Goal: Transaction & Acquisition: Purchase product/service

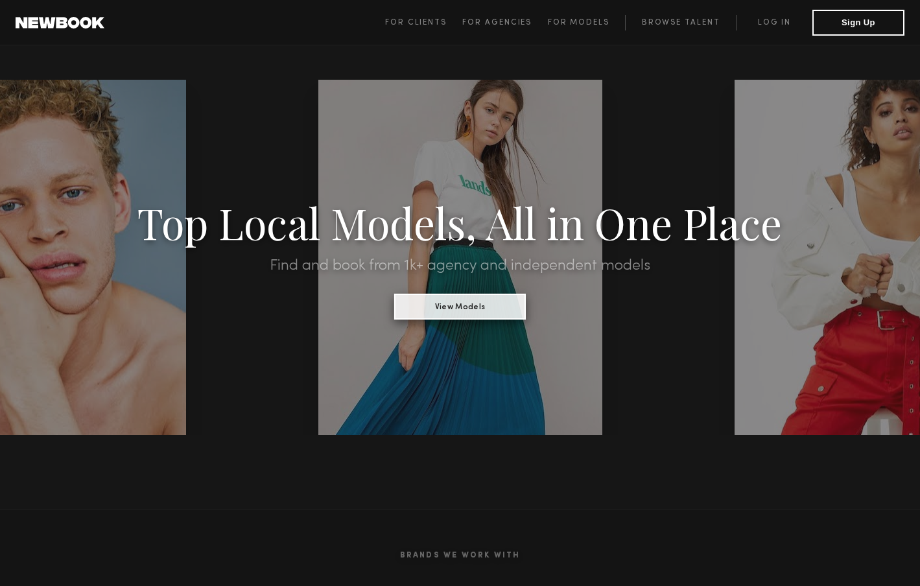
click at [457, 305] on button "View Models" at bounding box center [460, 307] width 132 height 26
click at [696, 26] on link "Browse Talent" at bounding box center [680, 23] width 111 height 16
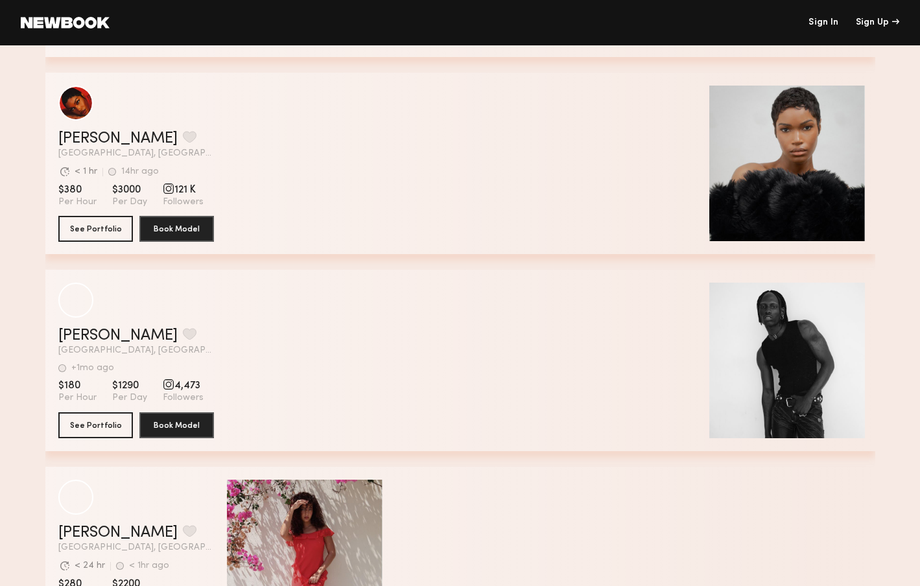
scroll to position [1382, 0]
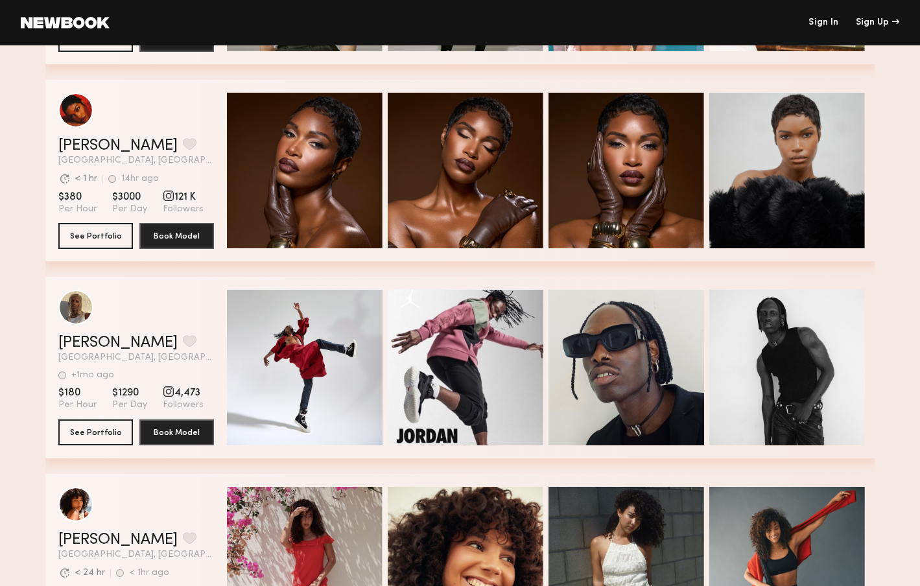
click at [823, 20] on link "Sign In" at bounding box center [824, 22] width 30 height 9
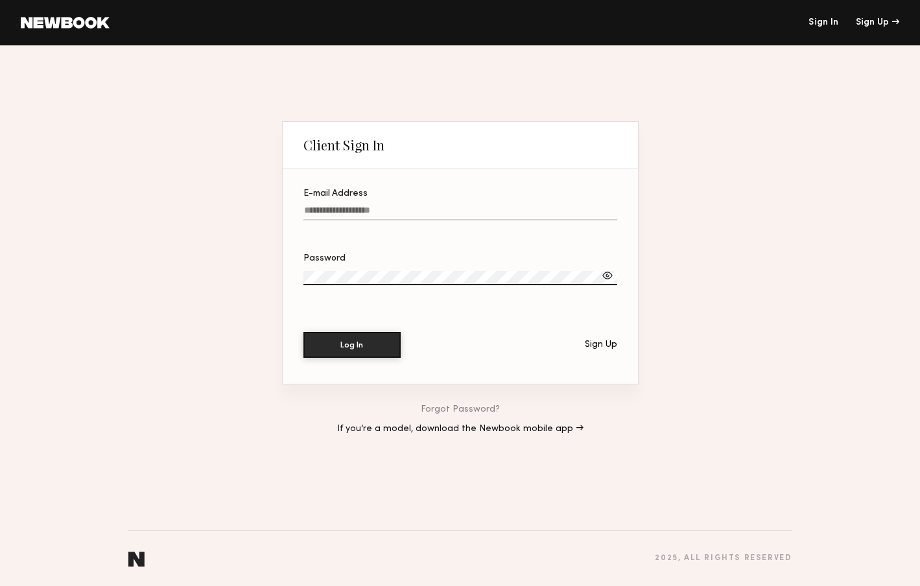
type input "**********"
click at [351, 345] on button "Log In" at bounding box center [352, 345] width 97 height 26
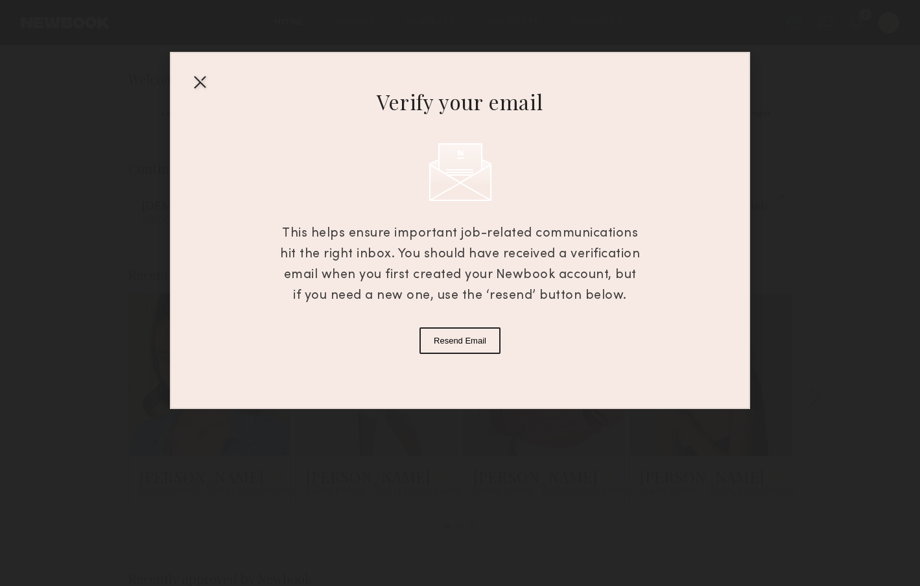
click at [465, 344] on button "Resend Email" at bounding box center [460, 340] width 81 height 27
click at [460, 338] on button "Resend Email" at bounding box center [460, 340] width 81 height 27
click at [475, 343] on div "Verify your email This helps ensure important job-related communications hit th…" at bounding box center [460, 230] width 580 height 357
click at [202, 83] on div at bounding box center [199, 81] width 21 height 21
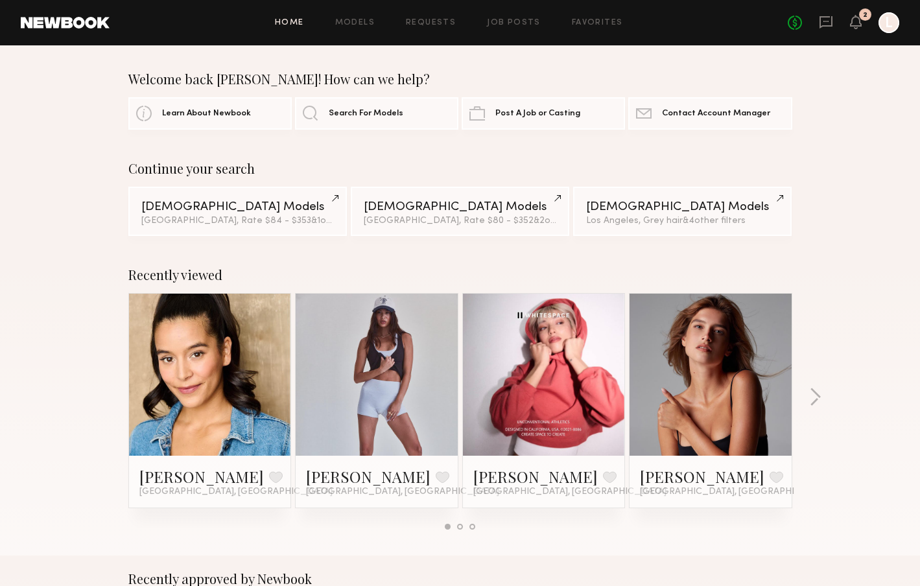
click at [890, 25] on div at bounding box center [889, 22] width 21 height 21
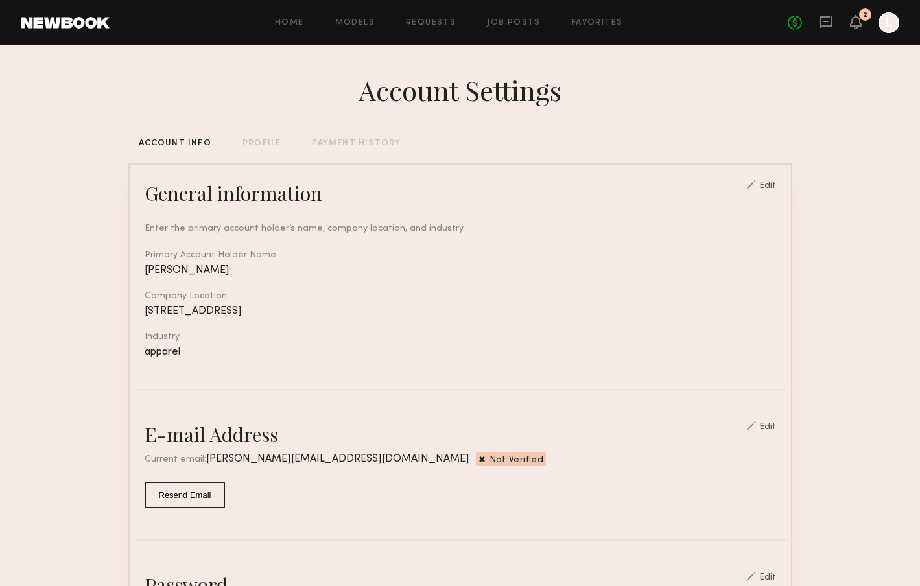
click at [628, 92] on div "Account Settings" at bounding box center [460, 90] width 664 height 36
click at [884, 22] on div at bounding box center [889, 22] width 21 height 21
click at [529, 38] on header "Home Models Requests Job Posts Favorites Sign Out No fees up to $5,000 2 L" at bounding box center [460, 22] width 920 height 45
click at [339, 191] on div "General information Edit" at bounding box center [461, 193] width 632 height 26
click at [351, 24] on link "Models" at bounding box center [355, 23] width 40 height 8
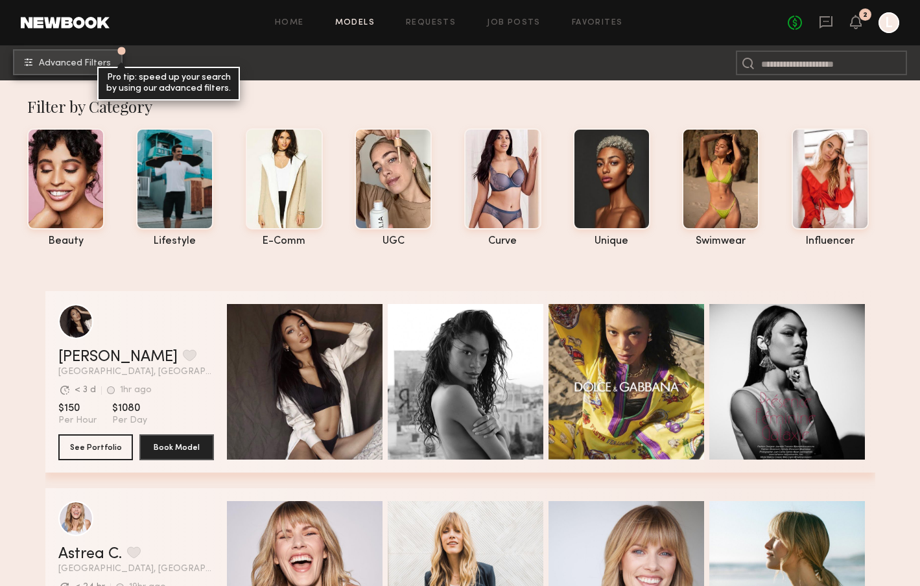
click at [82, 62] on span "Advanced Filters" at bounding box center [75, 63] width 72 height 9
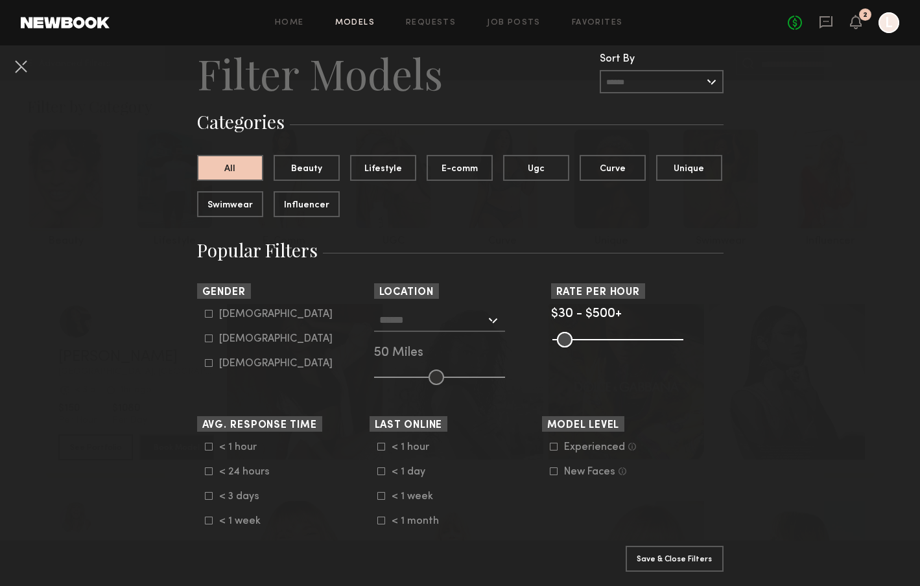
scroll to position [26, 0]
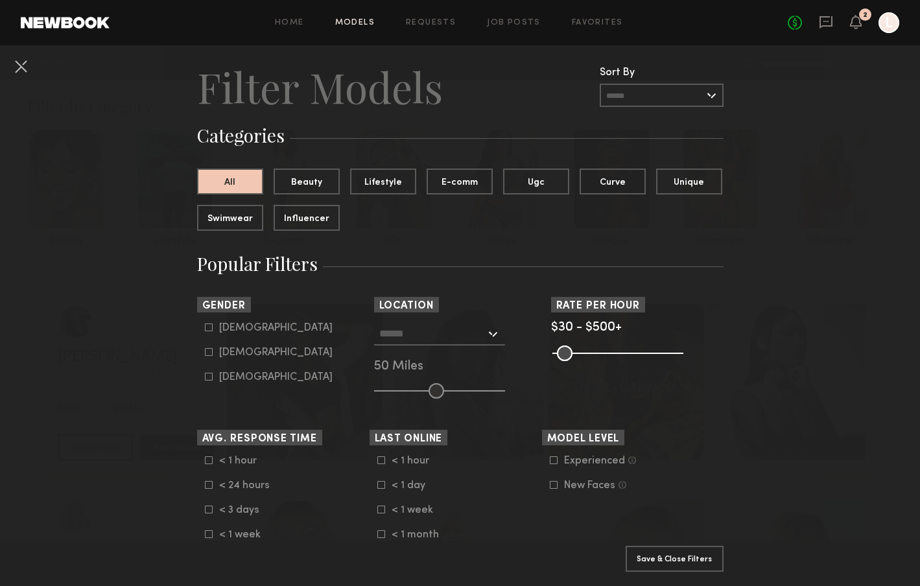
click at [717, 93] on input "text" at bounding box center [662, 95] width 124 height 23
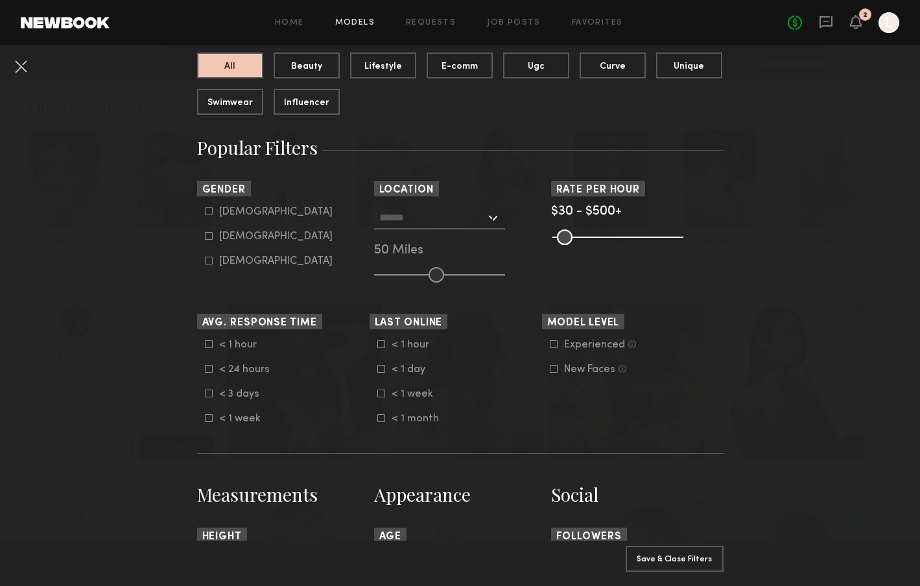
scroll to position [143, 0]
click at [209, 237] on icon at bounding box center [209, 235] width 8 height 8
type input "**"
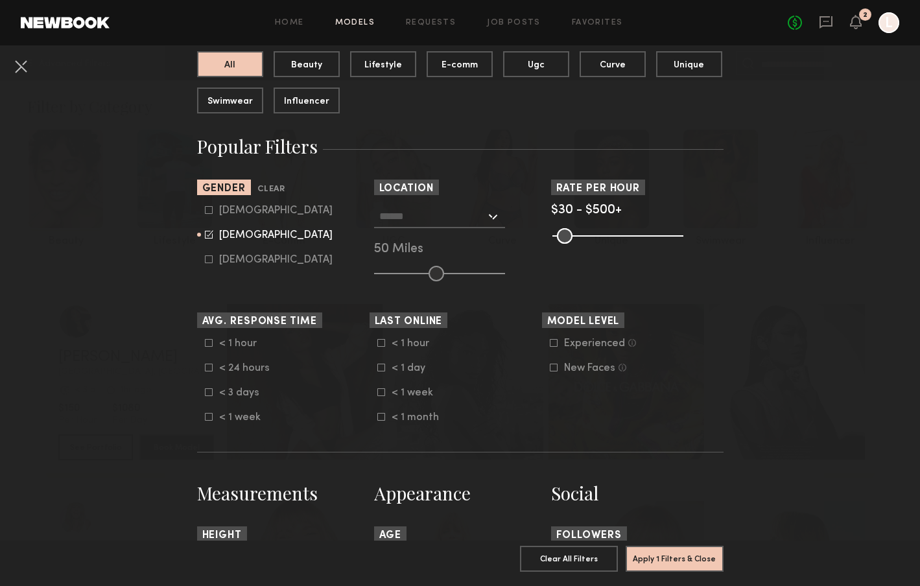
click at [493, 218] on div at bounding box center [439, 216] width 131 height 23
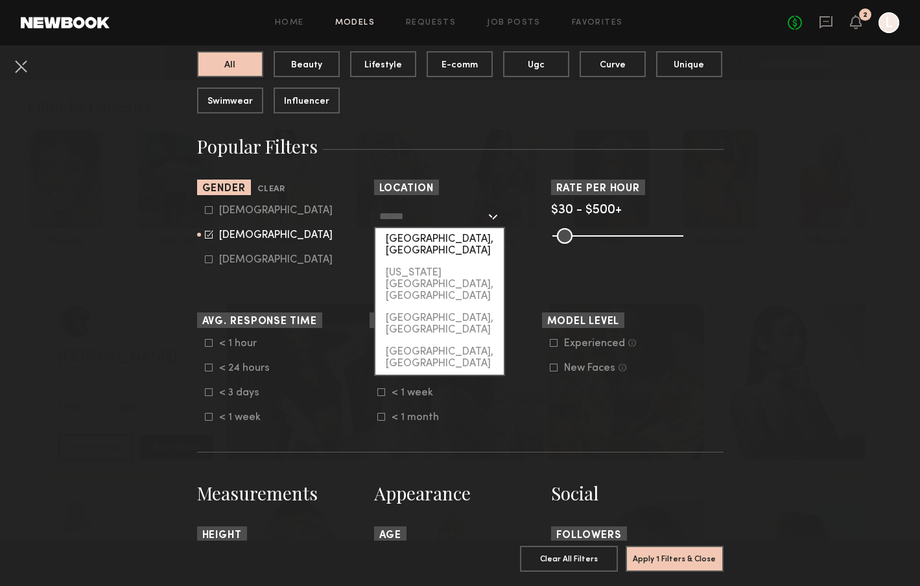
click at [438, 240] on div "[GEOGRAPHIC_DATA], [GEOGRAPHIC_DATA]" at bounding box center [439, 245] width 128 height 34
type input "**********"
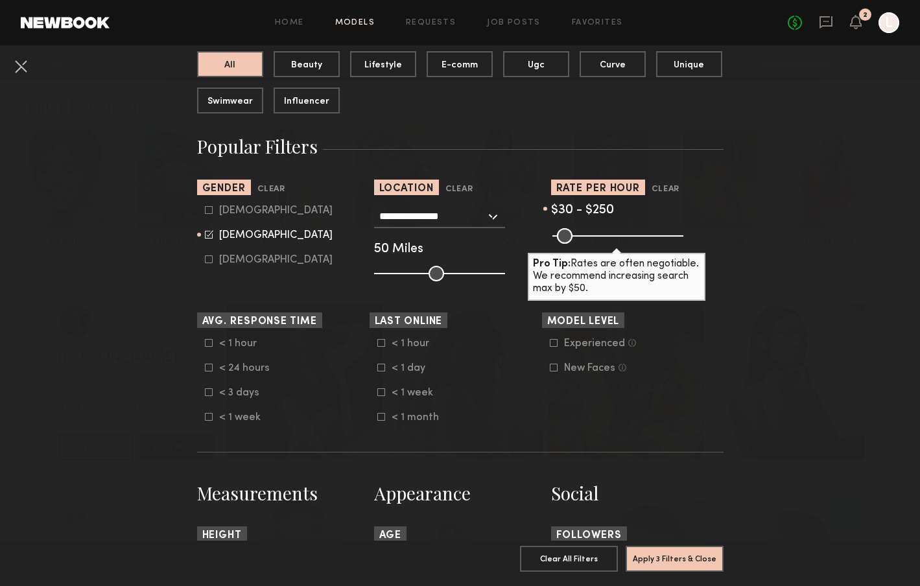
drag, startPoint x: 673, startPoint y: 237, endPoint x: 614, endPoint y: 245, distance: 59.5
type input "***"
click at [614, 243] on common-range-minmax at bounding box center [616, 235] width 131 height 16
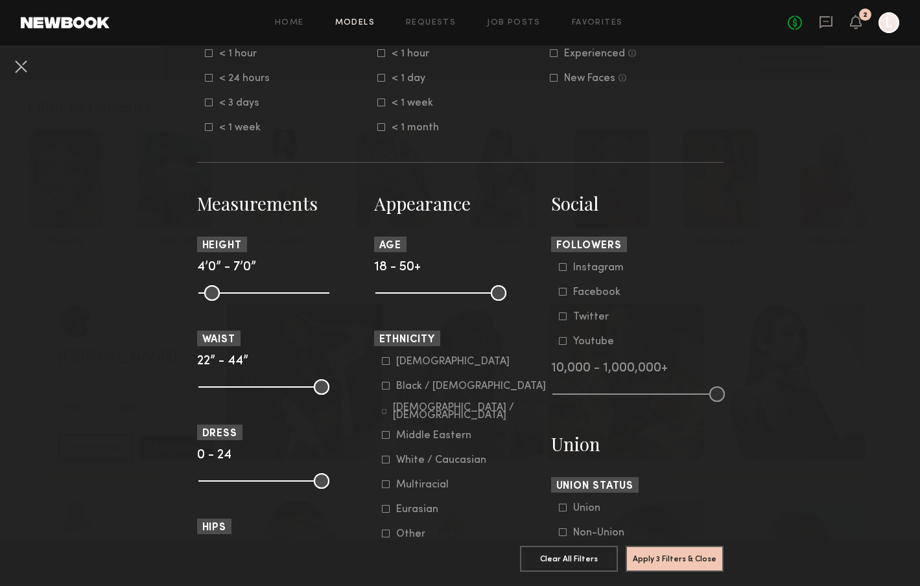
scroll to position [434, 0]
drag, startPoint x: 207, startPoint y: 289, endPoint x: 266, endPoint y: 289, distance: 59.0
type input "**"
click at [266, 289] on input "range" at bounding box center [263, 292] width 131 height 16
drag, startPoint x: 327, startPoint y: 287, endPoint x: 281, endPoint y: 292, distance: 46.3
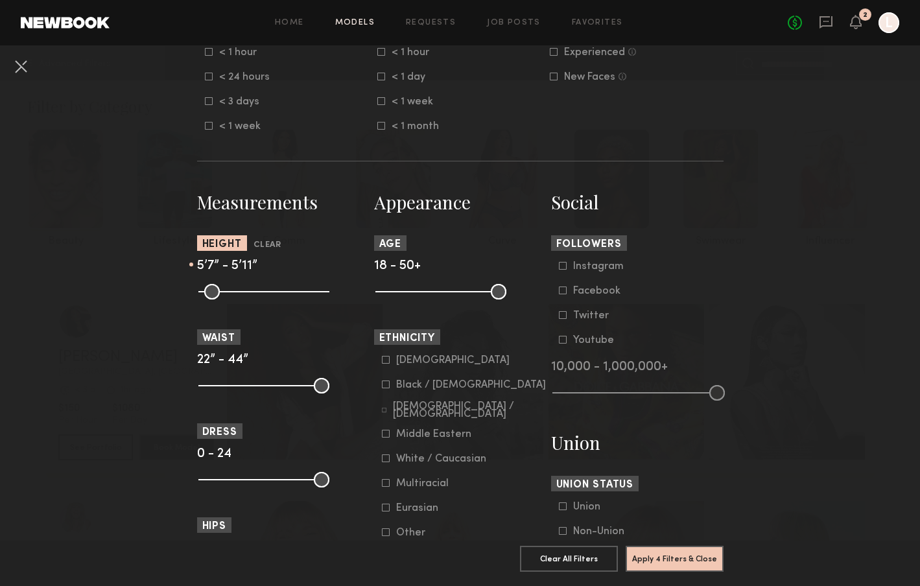
type input "**"
click at [281, 292] on input "range" at bounding box center [263, 292] width 131 height 16
drag, startPoint x: 385, startPoint y: 291, endPoint x: 460, endPoint y: 298, distance: 76.2
type input "**"
click at [460, 298] on input "range" at bounding box center [440, 292] width 131 height 16
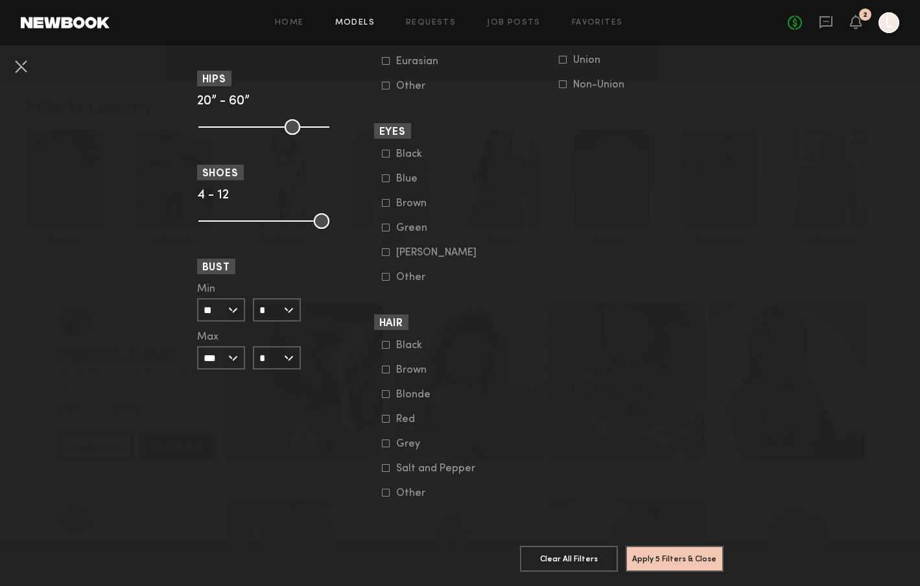
scroll to position [881, 0]
click at [672, 556] on button "Apply 5 Filters & Close" at bounding box center [675, 558] width 98 height 26
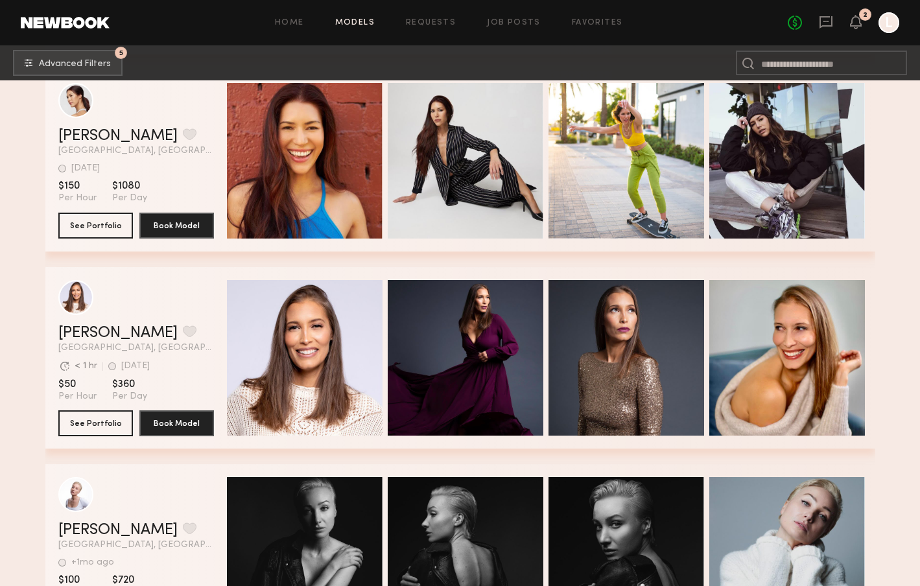
scroll to position [7003, 0]
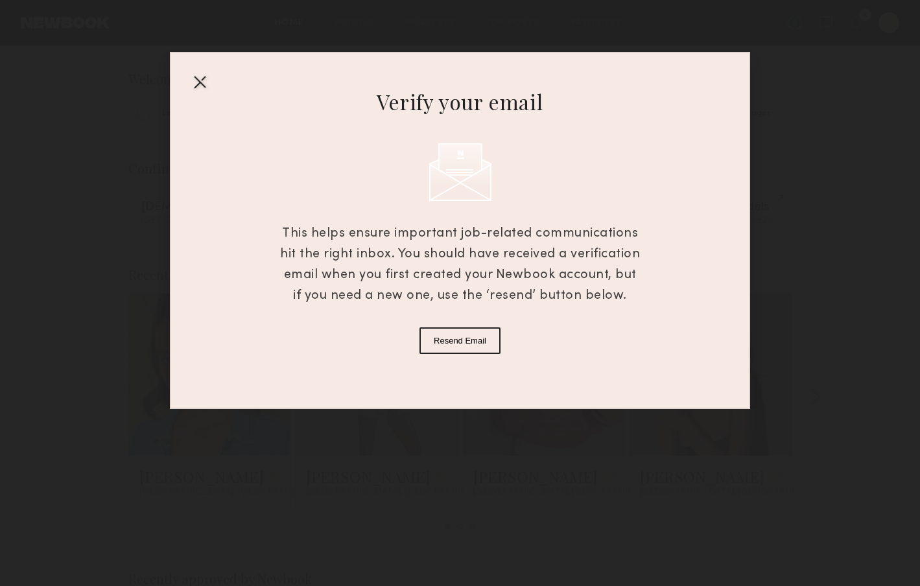
click at [196, 82] on div at bounding box center [199, 81] width 21 height 21
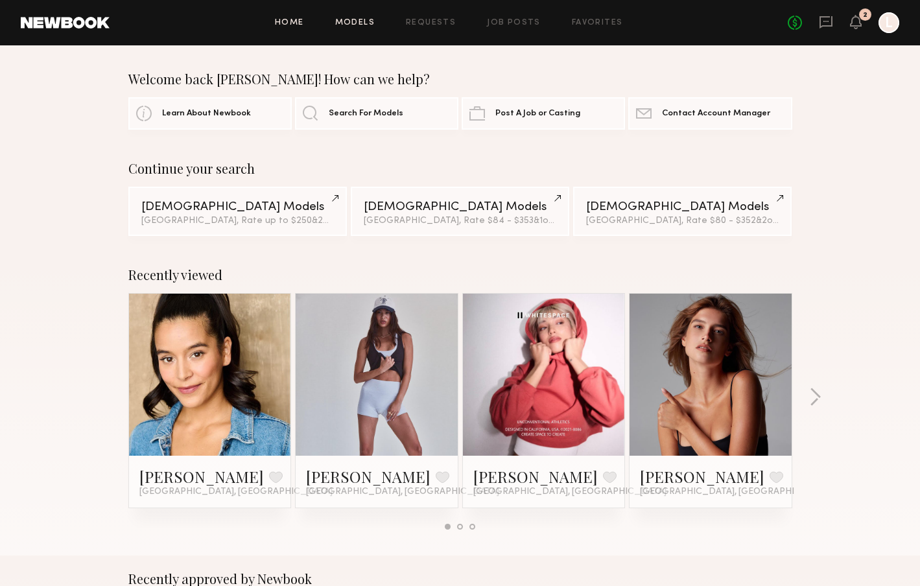
click at [370, 21] on link "Models" at bounding box center [355, 23] width 40 height 8
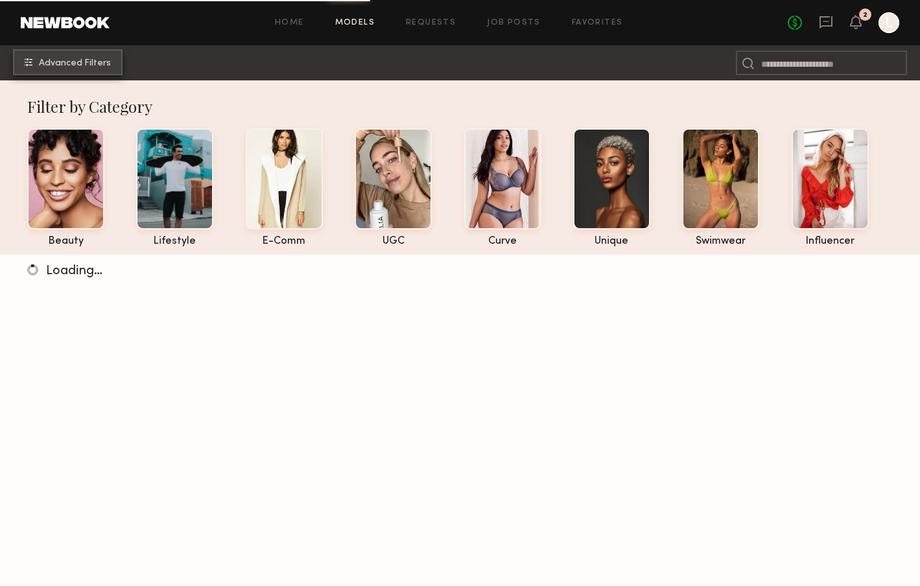
click at [97, 60] on span "Advanced Filters" at bounding box center [75, 63] width 72 height 9
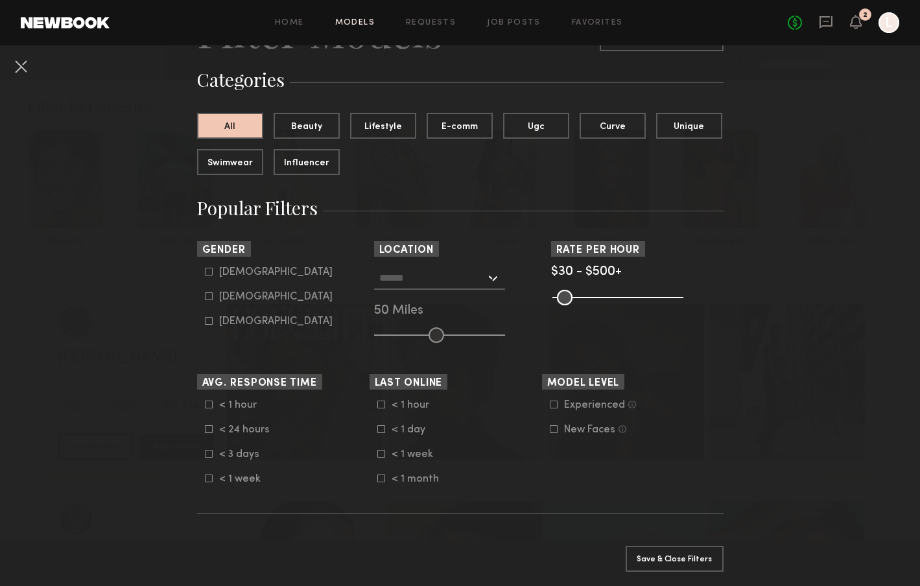
scroll to position [85, 0]
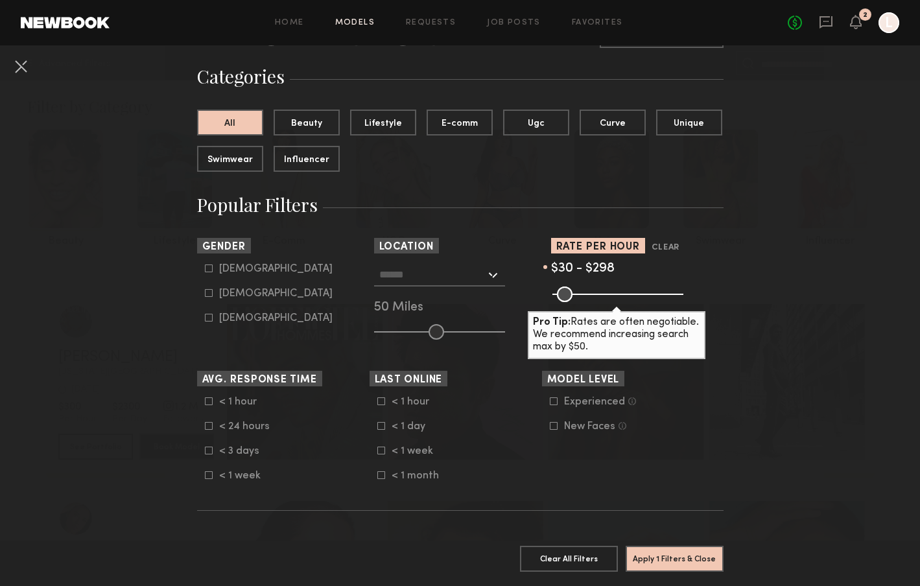
drag, startPoint x: 673, startPoint y: 294, endPoint x: 626, endPoint y: 294, distance: 46.7
click at [626, 294] on input "range" at bounding box center [618, 295] width 131 height 16
type input "***"
click at [626, 295] on input "range" at bounding box center [618, 295] width 131 height 16
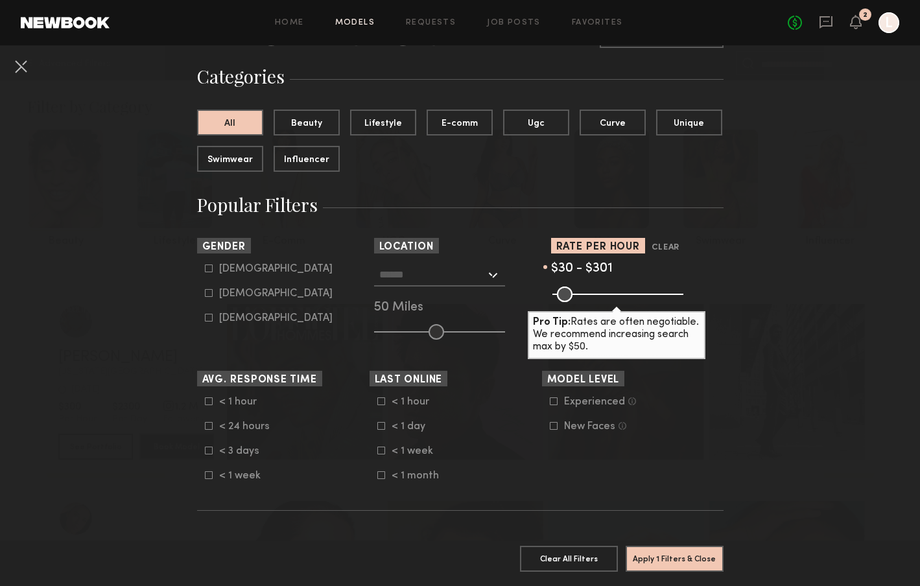
click at [209, 289] on common-framework-checkbox "Female" at bounding box center [287, 294] width 165 height 12
click at [208, 295] on icon at bounding box center [209, 293] width 8 height 8
type input "**"
click at [495, 276] on div at bounding box center [439, 274] width 131 height 23
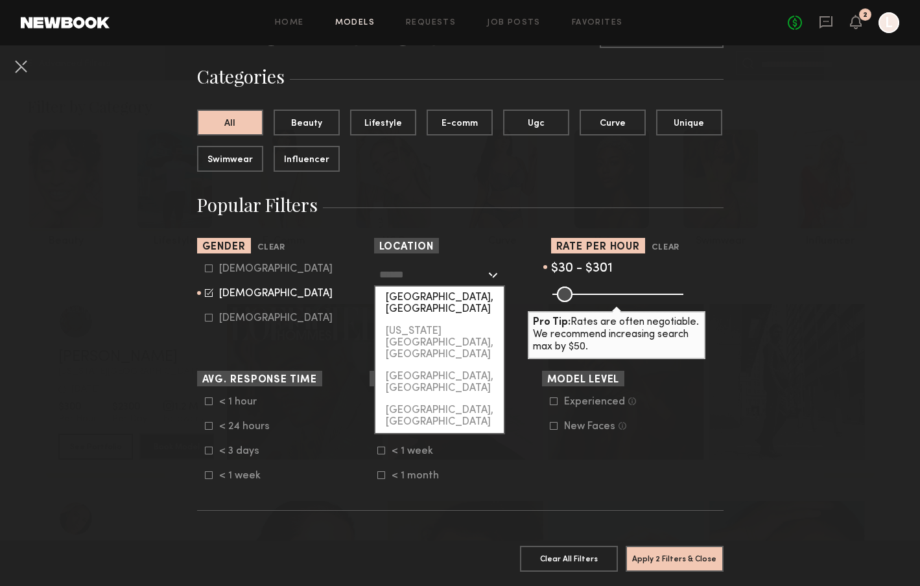
click at [434, 299] on div "[GEOGRAPHIC_DATA], [GEOGRAPHIC_DATA]" at bounding box center [439, 304] width 128 height 34
type input "**********"
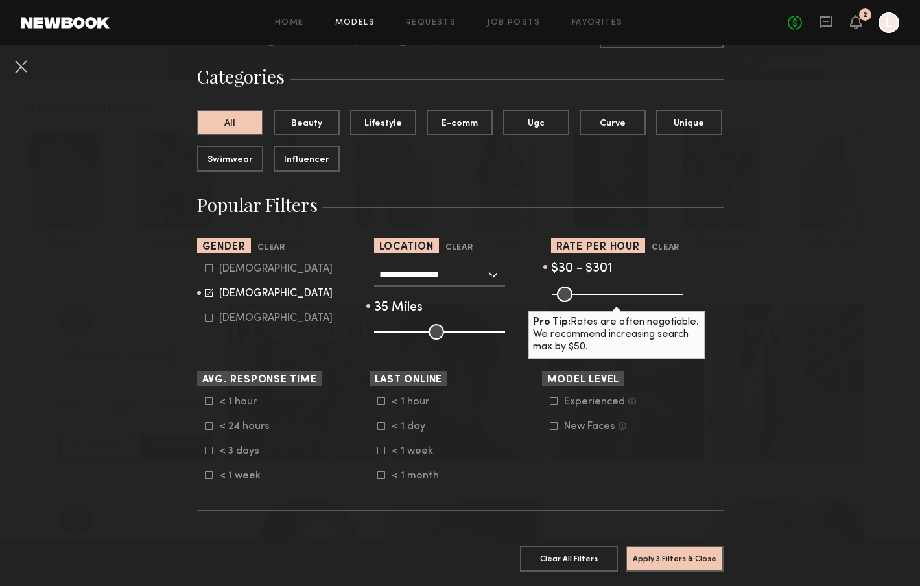
drag, startPoint x: 433, startPoint y: 330, endPoint x: 418, endPoint y: 331, distance: 14.9
type input "**"
click at [418, 331] on input "range" at bounding box center [439, 332] width 131 height 16
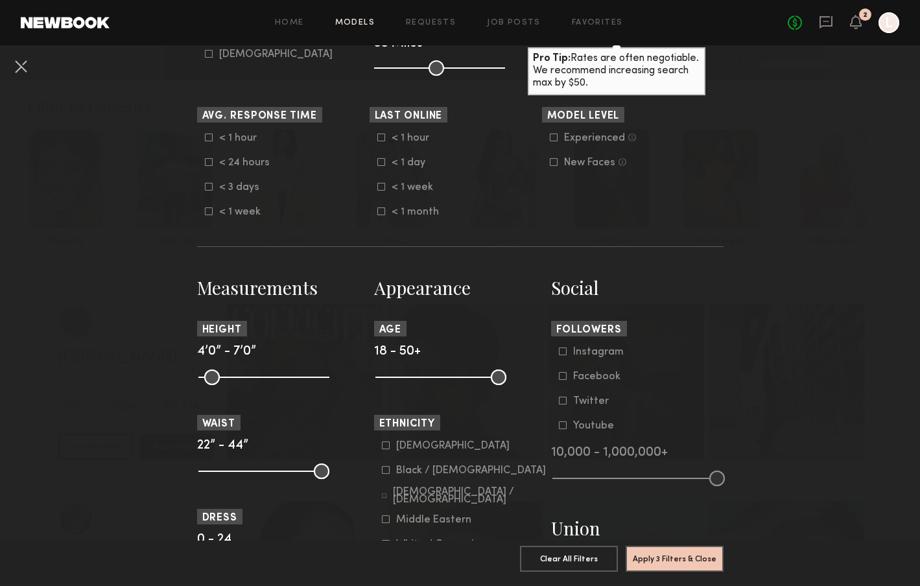
scroll to position [357, 0]
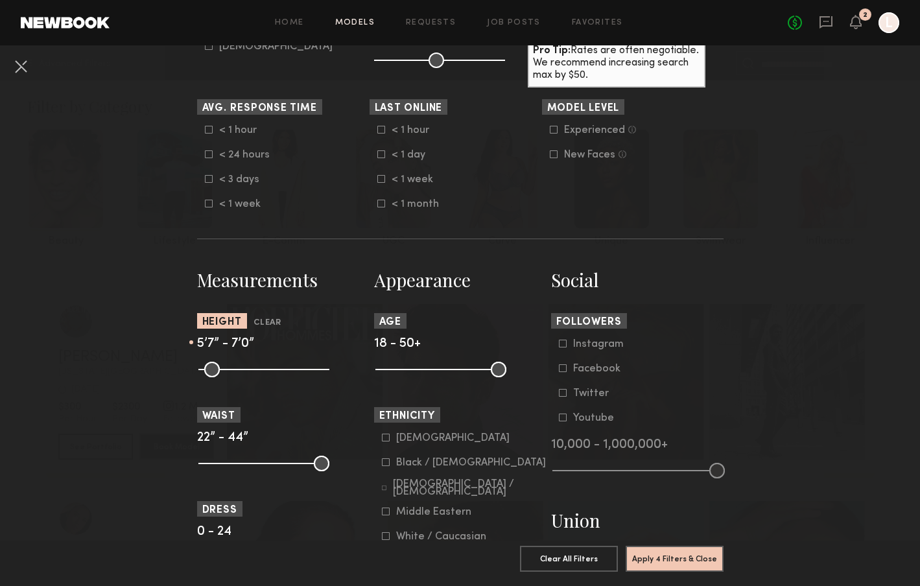
drag, startPoint x: 208, startPoint y: 370, endPoint x: 267, endPoint y: 368, distance: 58.4
type input "**"
click at [267, 368] on input "range" at bounding box center [263, 370] width 131 height 16
drag, startPoint x: 322, startPoint y: 366, endPoint x: 286, endPoint y: 366, distance: 35.7
type input "**"
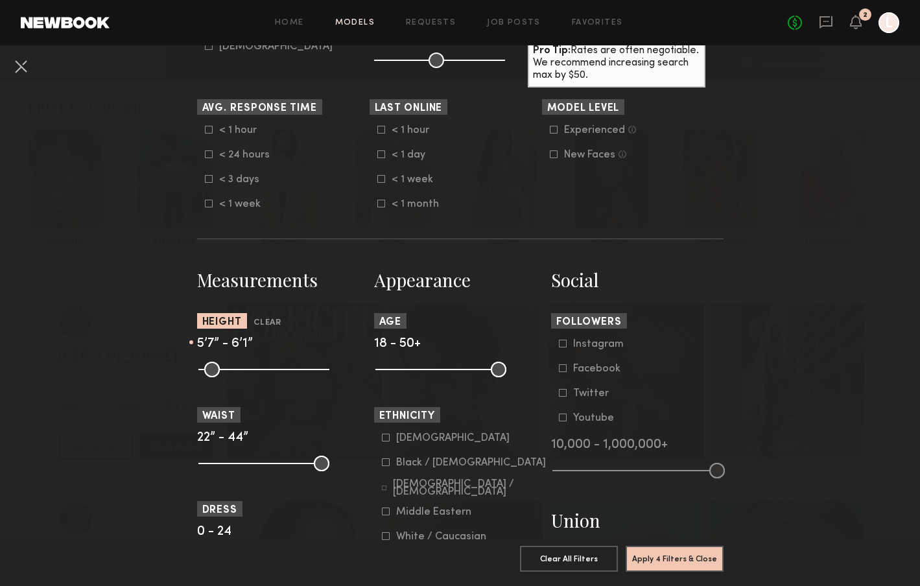
click at [285, 366] on input "range" at bounding box center [263, 370] width 131 height 16
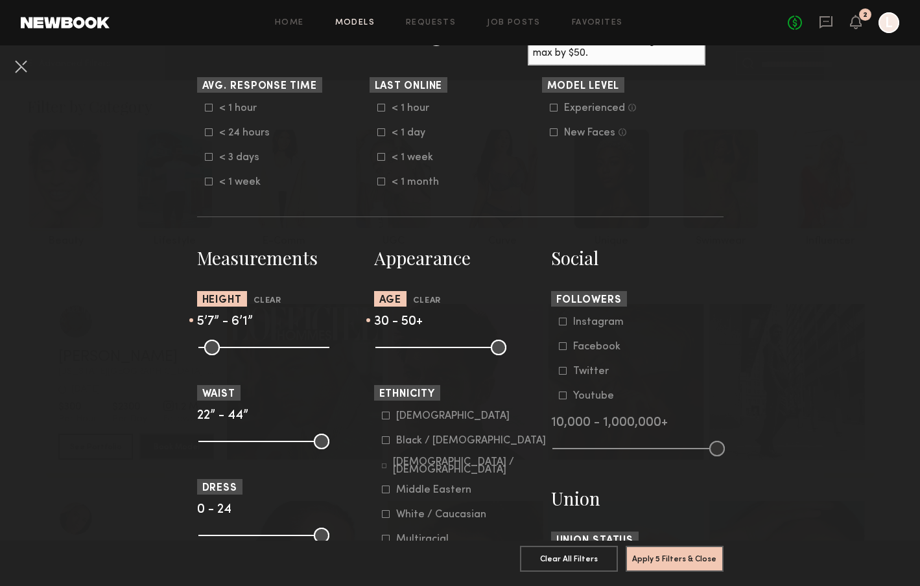
drag, startPoint x: 385, startPoint y: 347, endPoint x: 427, endPoint y: 342, distance: 42.4
type input "**"
click at [427, 342] on input "range" at bounding box center [440, 348] width 131 height 16
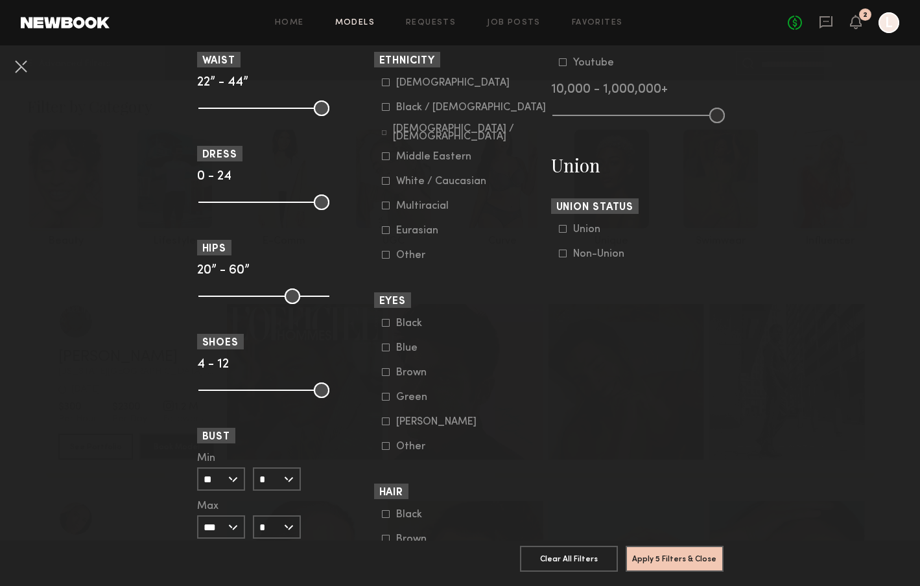
scroll to position [713, 0]
click at [566, 256] on icon at bounding box center [562, 253] width 7 height 7
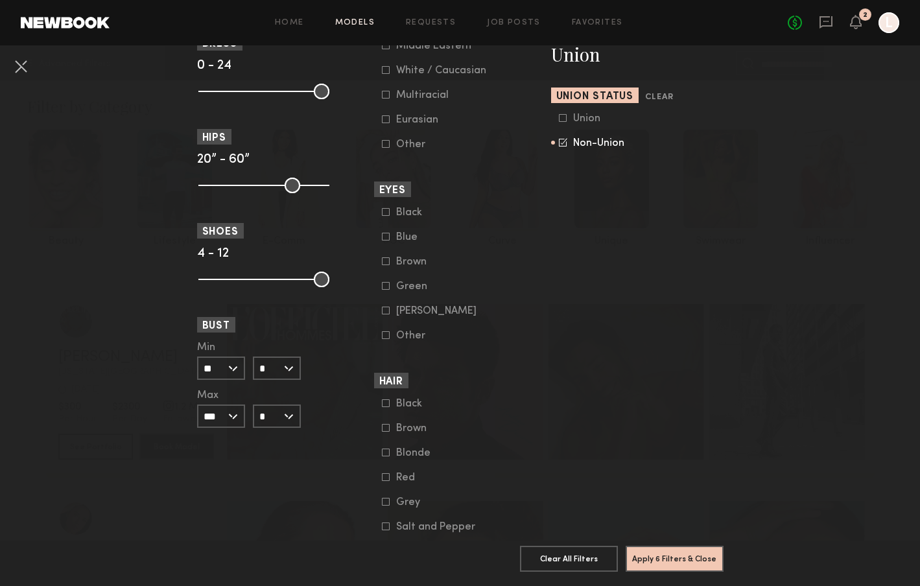
scroll to position [881, 0]
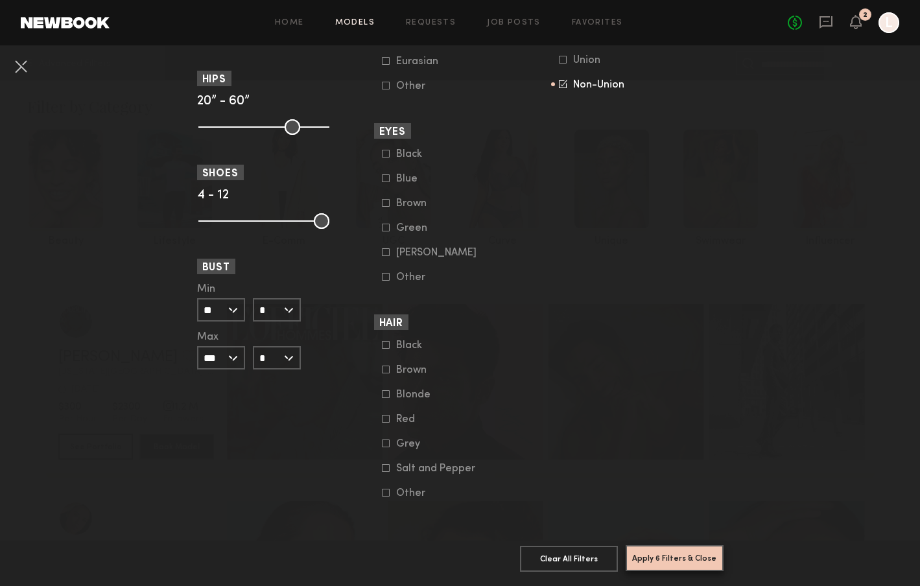
click at [675, 552] on button "Apply 6 Filters & Close" at bounding box center [675, 558] width 98 height 26
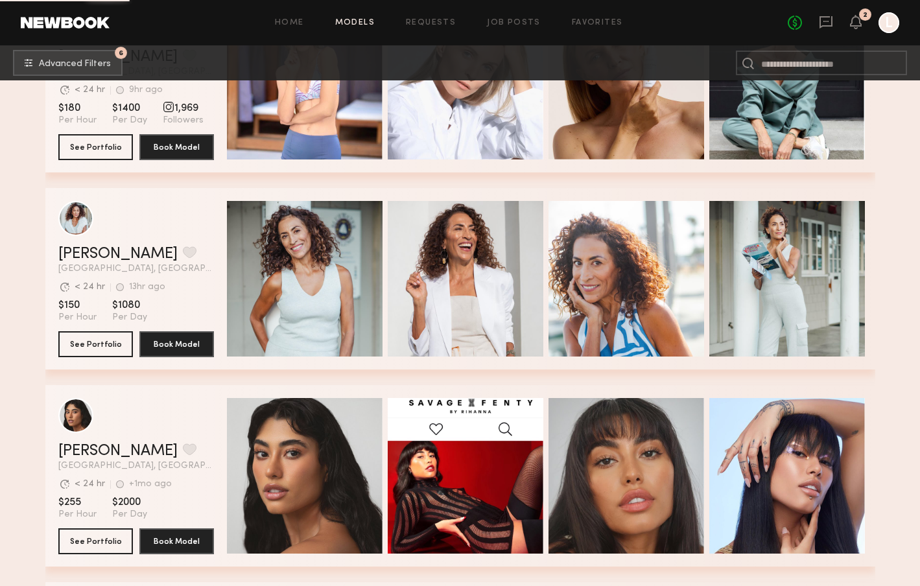
scroll to position [8593, 0]
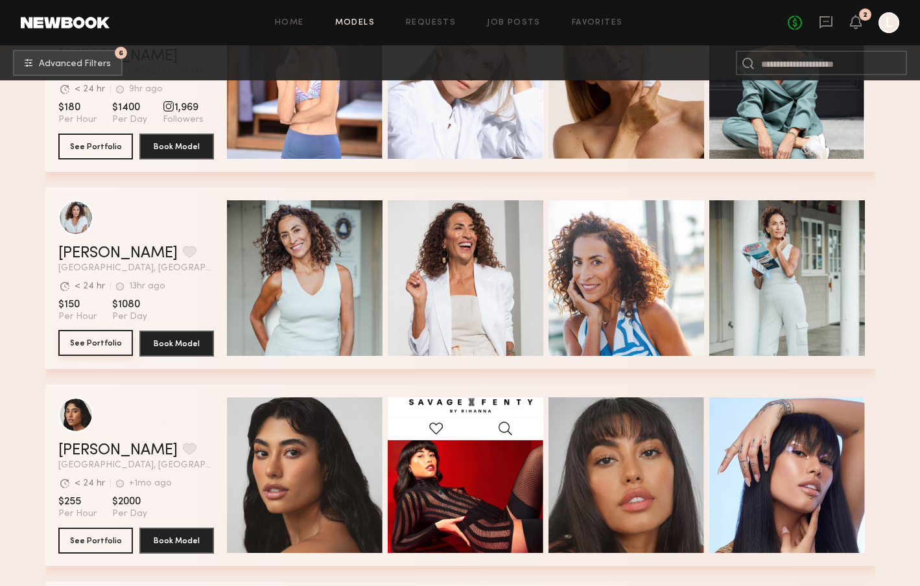
click at [110, 339] on button "See Portfolio" at bounding box center [95, 343] width 75 height 26
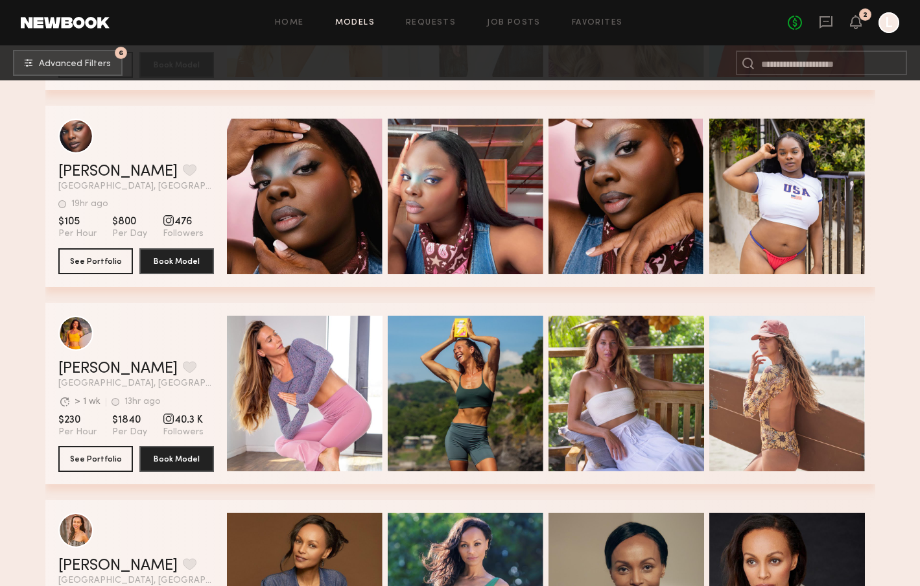
scroll to position [12952, 0]
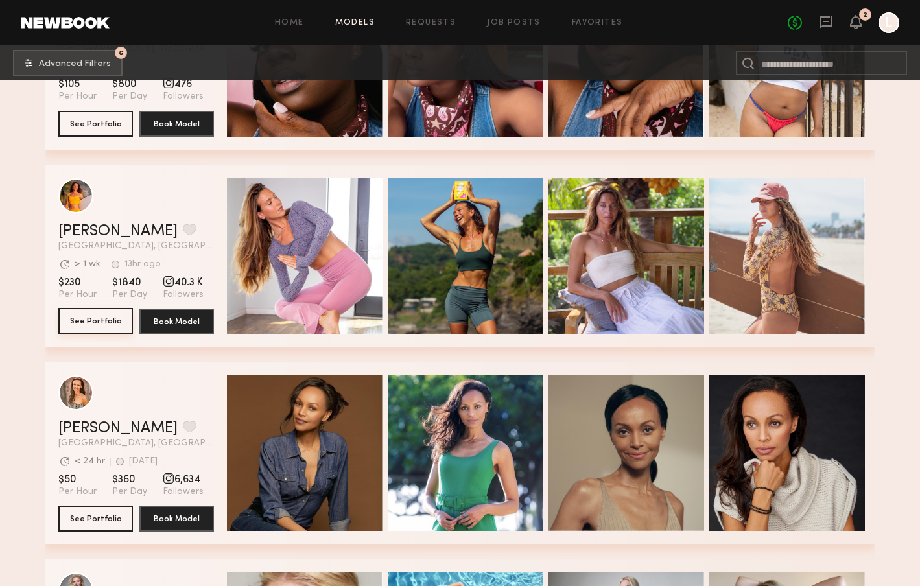
click at [94, 320] on button "See Portfolio" at bounding box center [95, 321] width 75 height 26
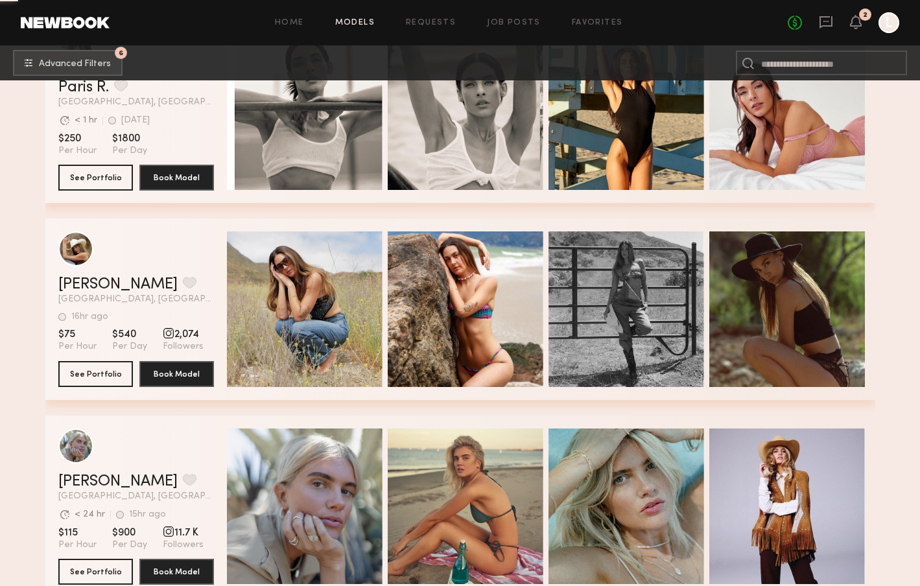
scroll to position [34622, 0]
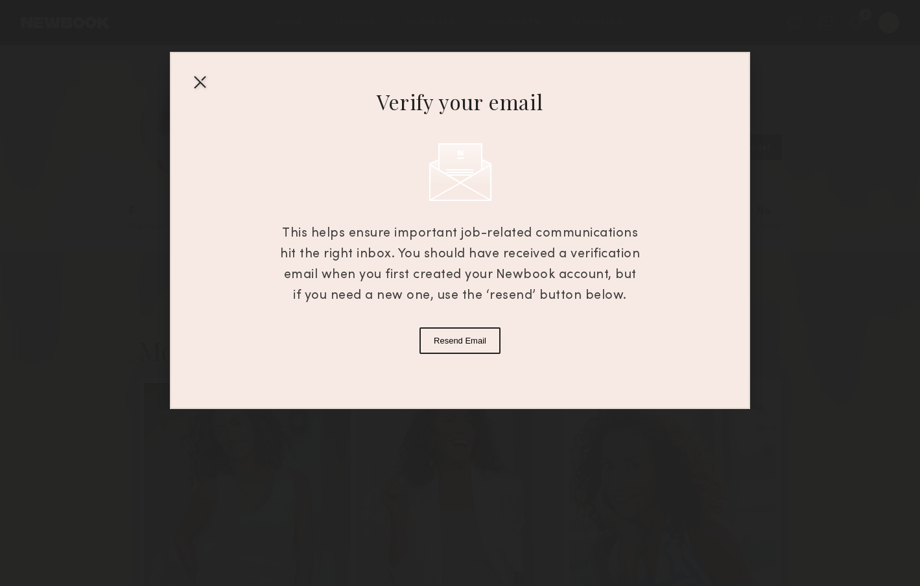
click at [200, 80] on div at bounding box center [199, 81] width 21 height 21
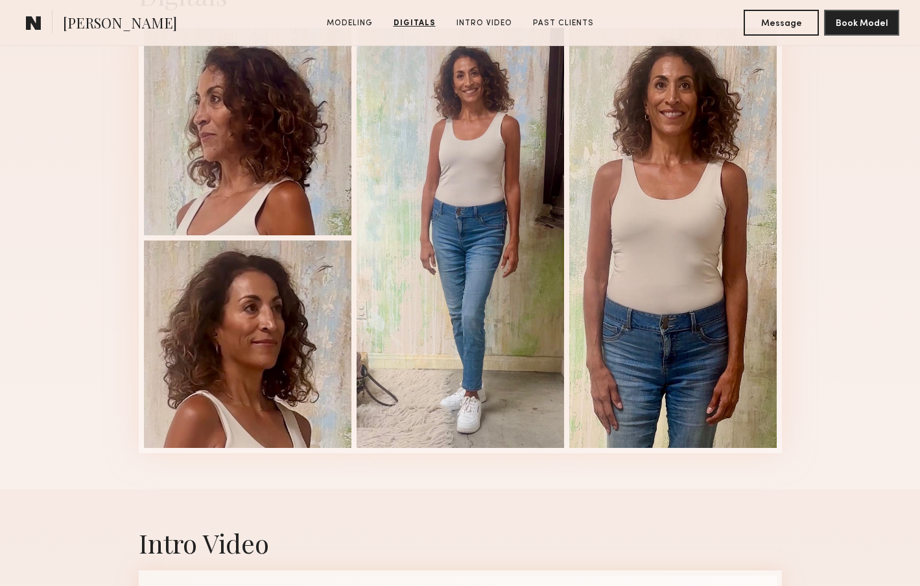
scroll to position [1329, 0]
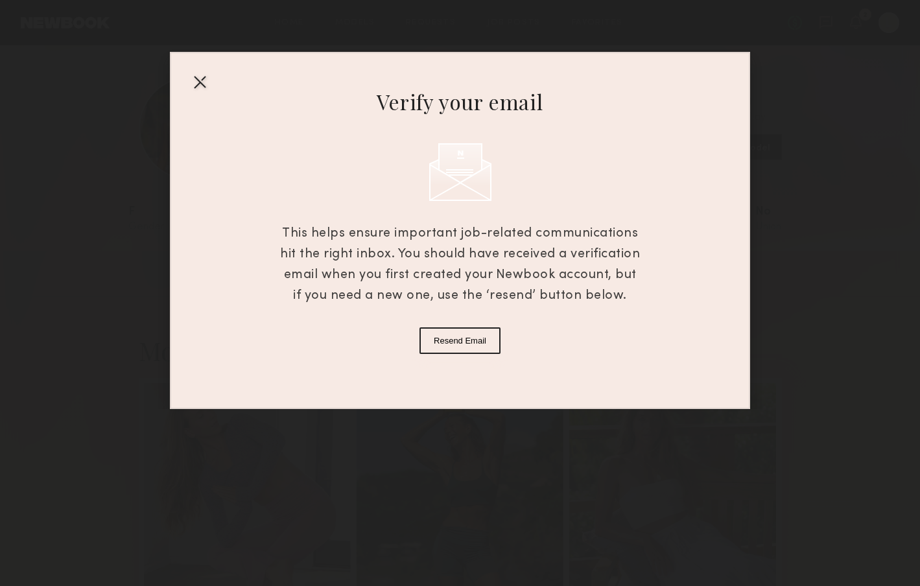
click at [198, 78] on div at bounding box center [199, 81] width 21 height 21
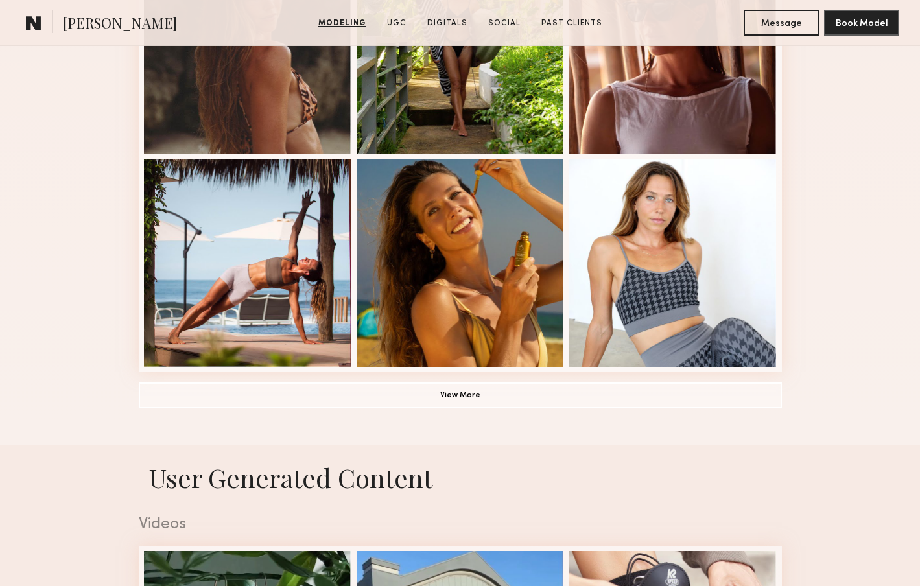
scroll to position [863, 0]
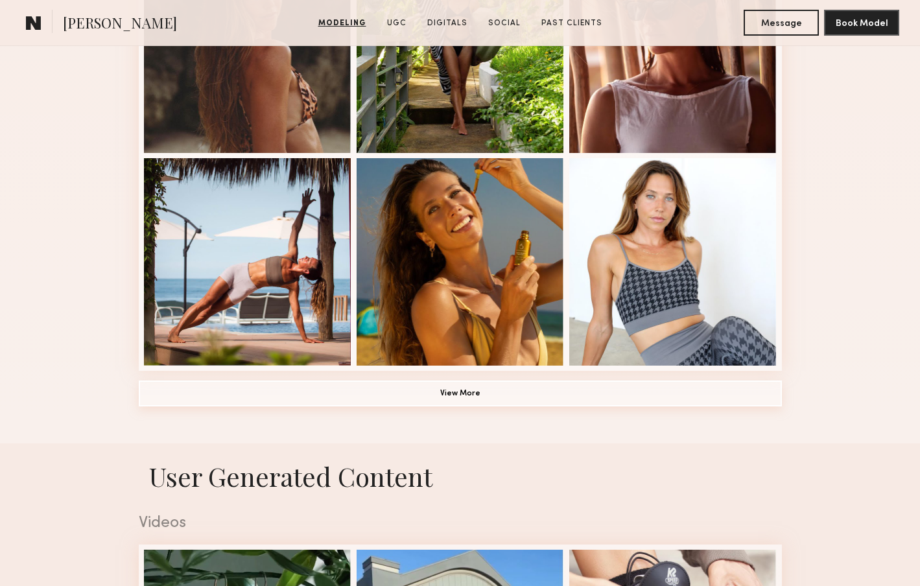
click at [458, 393] on button "View More" at bounding box center [460, 394] width 643 height 26
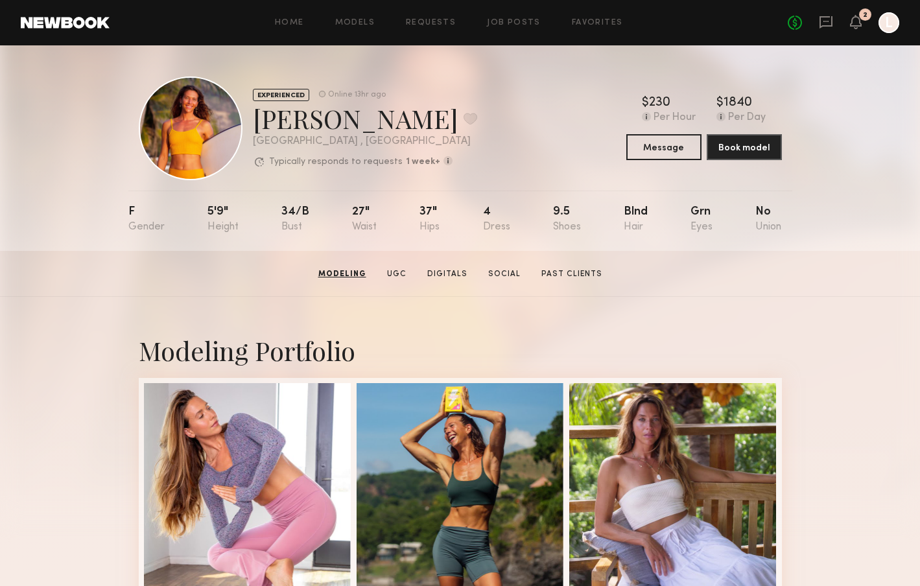
scroll to position [0, 0]
